Goal: Navigation & Orientation: Understand site structure

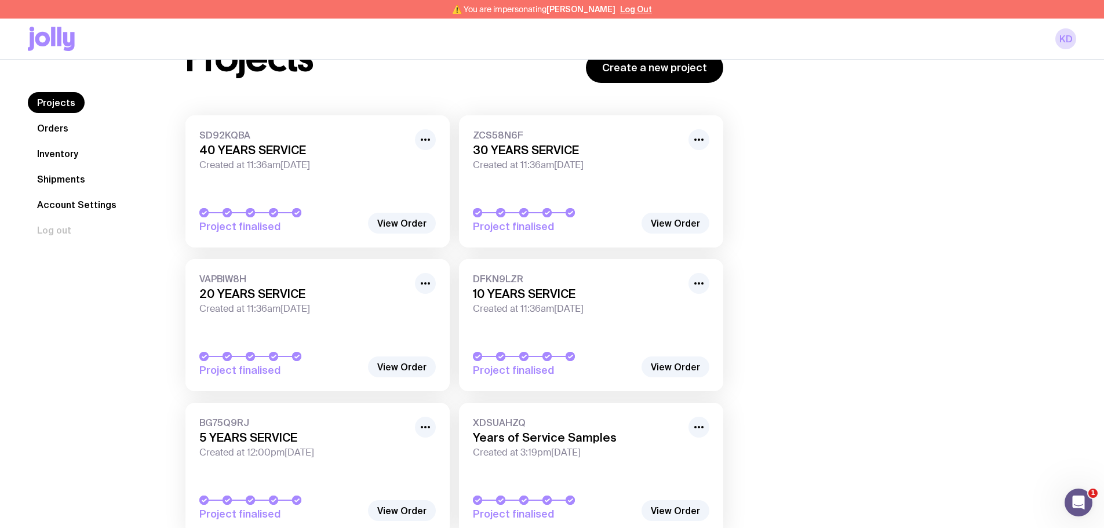
click at [65, 157] on link "Inventory" at bounding box center [58, 153] width 60 height 21
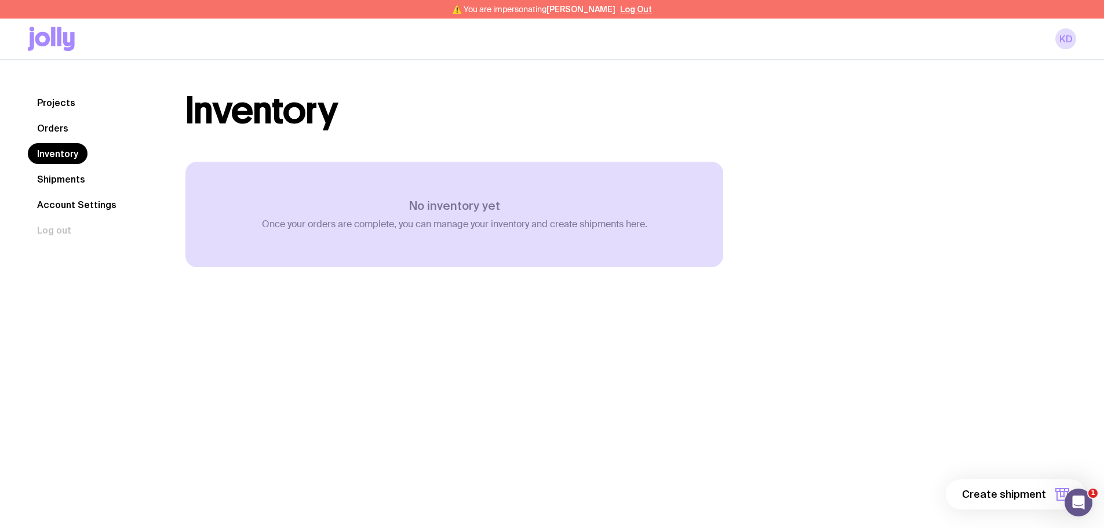
click at [63, 128] on link "Orders" at bounding box center [53, 128] width 50 height 21
